Goal: Information Seeking & Learning: Learn about a topic

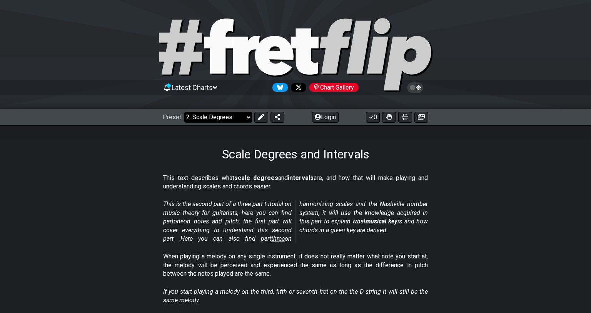
click at [228, 117] on select "Welcome to #fretflip! Initial Preset Custom Preset Minor Pentatonic Major Penta…" at bounding box center [218, 117] width 68 height 11
click at [184, 112] on select "Welcome to #fretflip! Initial Preset Custom Preset Minor Pentatonic Major Penta…" at bounding box center [218, 117] width 68 height 11
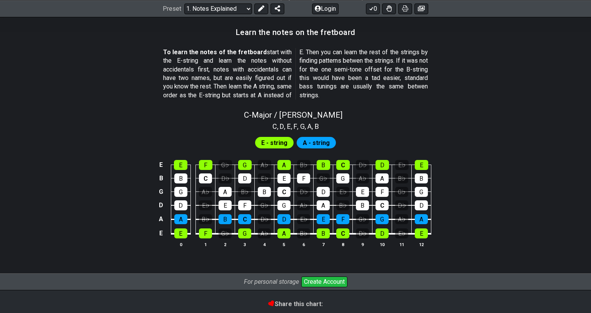
scroll to position [684, 0]
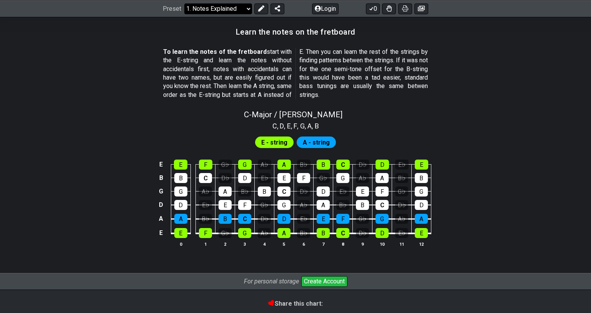
click at [215, 10] on select "Welcome to #fretflip! Initial Preset Custom Preset Minor Pentatonic Major Penta…" at bounding box center [218, 8] width 68 height 11
click at [184, 14] on select "Welcome to #fretflip! Initial Preset Custom Preset Minor Pentatonic Major Penta…" at bounding box center [218, 8] width 68 height 11
select select "/welcome"
select select "C"
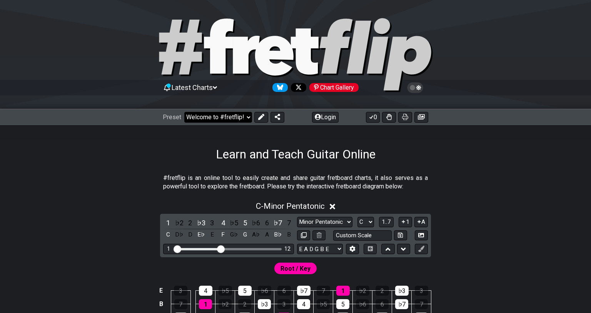
click at [247, 119] on select "Welcome to #fretflip! Initial Preset Custom Preset Minor Pentatonic Major Penta…" at bounding box center [218, 117] width 68 height 11
click at [184, 112] on select "Welcome to #fretflip! Initial Preset Custom Preset Minor Pentatonic Major Penta…" at bounding box center [218, 117] width 68 height 11
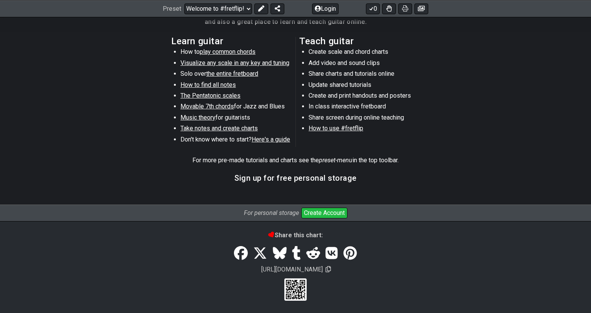
scroll to position [414, 0]
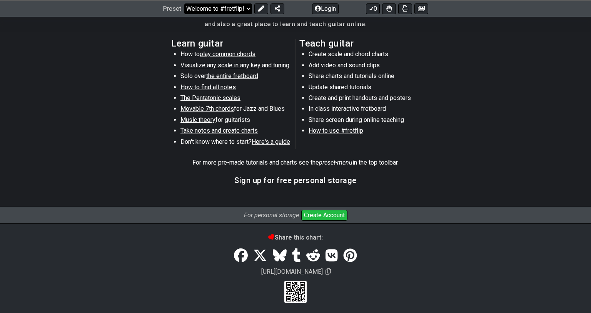
click at [241, 10] on select "Welcome to #fretflip! Initial Preset Custom Preset Minor Pentatonic Major Penta…" at bounding box center [218, 8] width 68 height 11
click at [184, 14] on select "Welcome to #fretflip! Initial Preset Custom Preset Minor Pentatonic Major Penta…" at bounding box center [218, 8] width 68 height 11
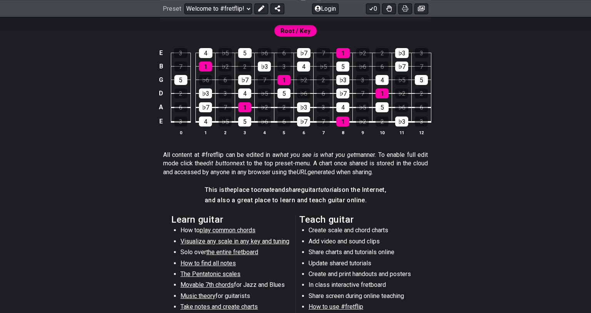
scroll to position [153, 0]
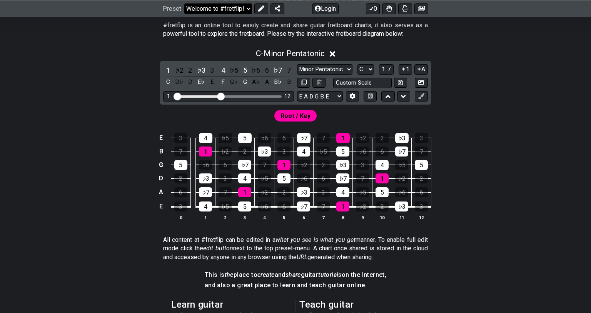
click at [239, 8] on select "Welcome to #fretflip! Initial Preset Custom Preset Minor Pentatonic Major Penta…" at bounding box center [218, 8] width 68 height 11
click at [184, 14] on select "Welcome to #fretflip! Initial Preset Custom Preset Minor Pentatonic Major Penta…" at bounding box center [218, 8] width 68 height 11
select select "/minor-pentatonic"
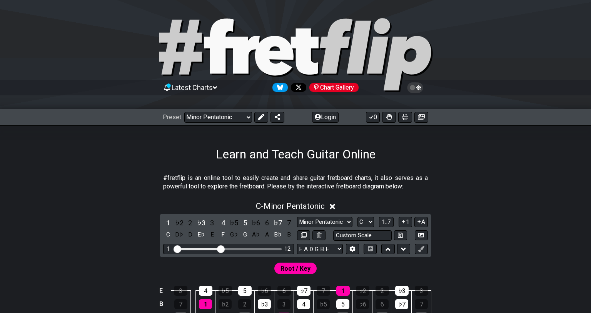
select select "C"
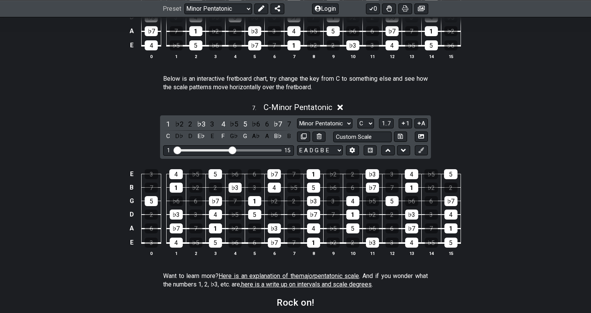
scroll to position [1131, 0]
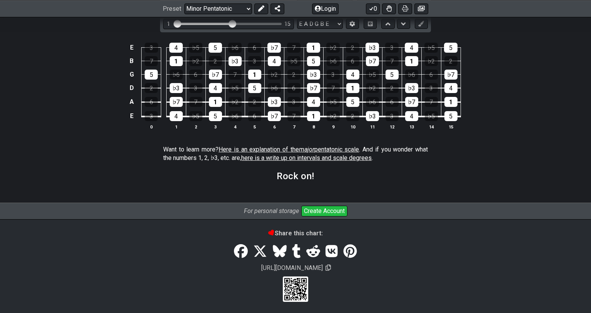
click at [357, 157] on span "here is a write up on intervals and scale degrees" at bounding box center [306, 157] width 130 height 7
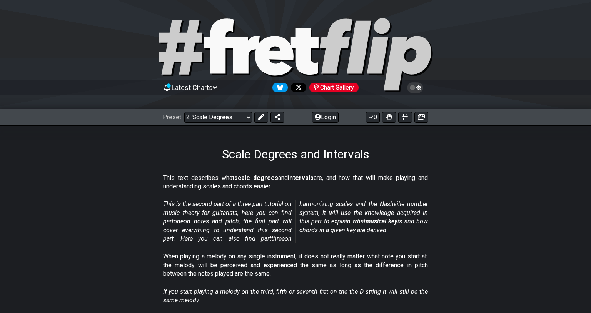
click at [198, 39] on icon at bounding box center [180, 47] width 43 height 55
select select "/welcome"
select select "C"
